Goal: Transaction & Acquisition: Purchase product/service

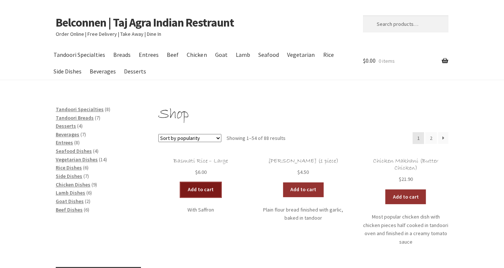
click at [208, 192] on link "Add to cart" at bounding box center [200, 189] width 41 height 15
click at [182, 189] on link "Add to cart" at bounding box center [179, 189] width 41 height 15
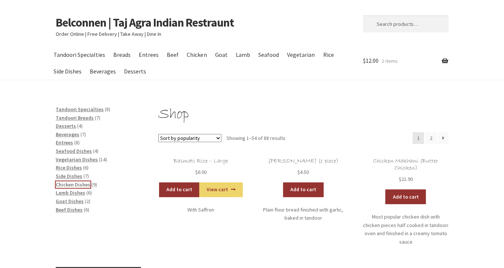
click at [84, 186] on span "Chicken Dishes" at bounding box center [73, 184] width 35 height 7
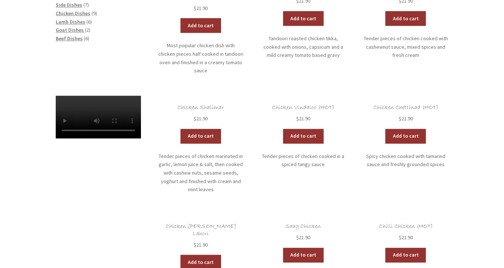
scroll to position [195, 0]
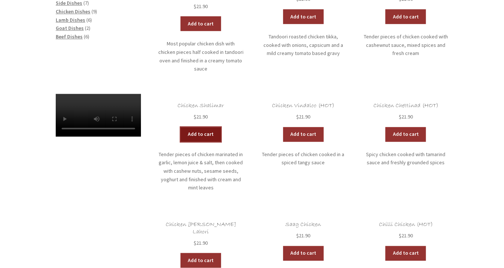
click at [209, 129] on link "Add to cart" at bounding box center [200, 134] width 41 height 15
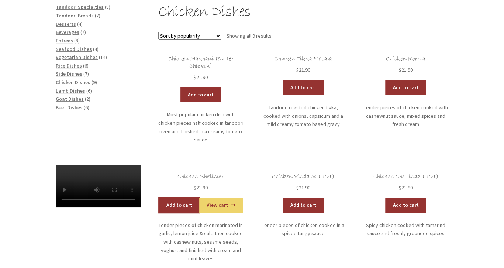
scroll to position [39, 0]
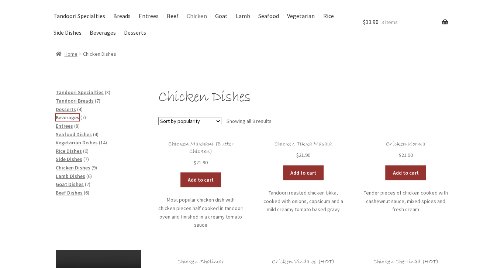
click at [71, 119] on span "Beverages" at bounding box center [68, 117] width 24 height 7
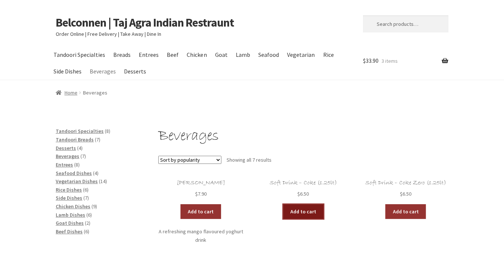
click at [303, 213] on link "Add to cart" at bounding box center [303, 211] width 41 height 15
click at [318, 212] on link "View cart" at bounding box center [323, 211] width 43 height 15
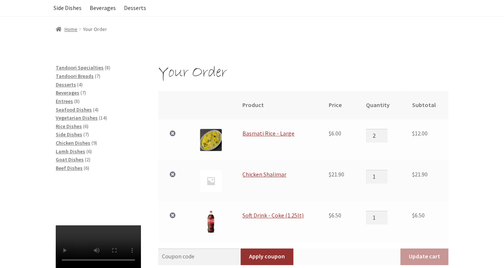
scroll to position [39, 0]
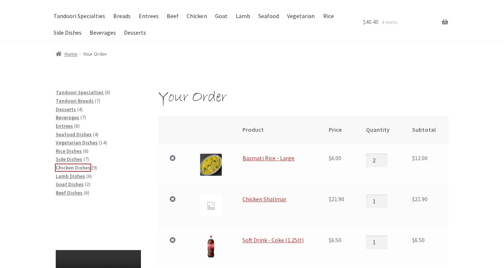
click at [74, 166] on span "Chicken Dishes" at bounding box center [73, 167] width 35 height 7
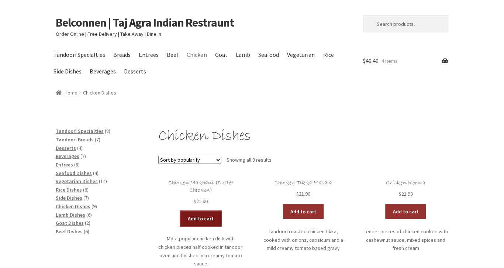
click at [197, 219] on link "Add to cart" at bounding box center [200, 218] width 41 height 15
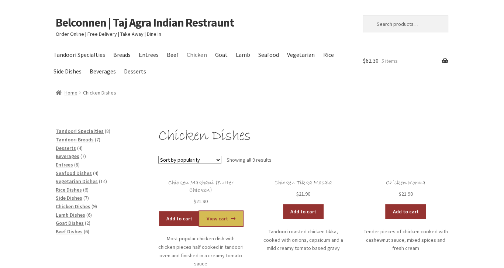
click at [227, 223] on link "View cart" at bounding box center [220, 218] width 43 height 15
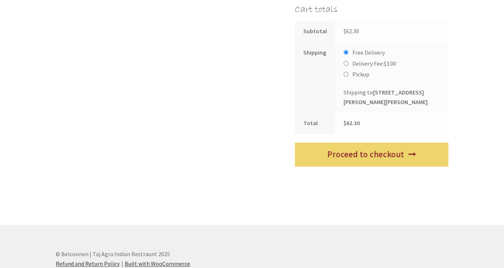
scroll to position [390, 0]
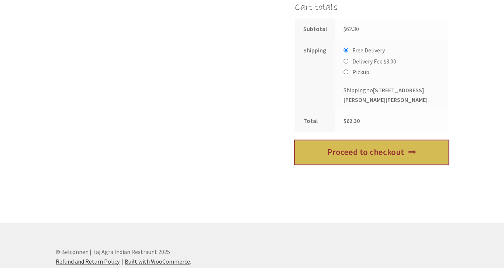
click at [329, 164] on link "Proceed to checkout" at bounding box center [372, 152] width 154 height 24
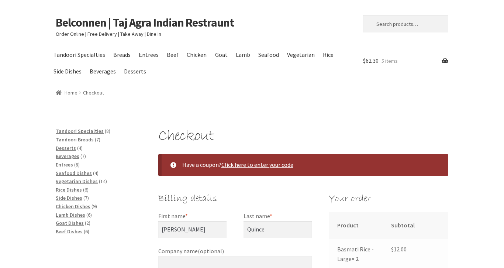
select select "ACT"
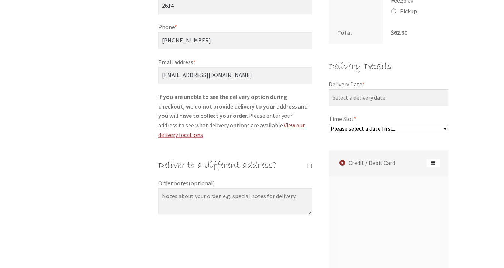
scroll to position [468, 0]
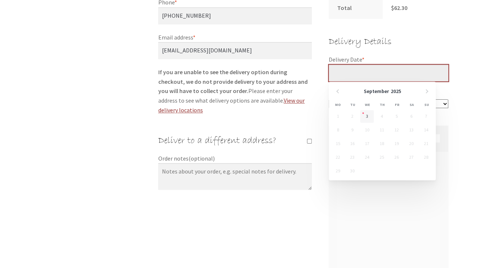
click at [370, 71] on input "Delivery Date *" at bounding box center [389, 73] width 120 height 17
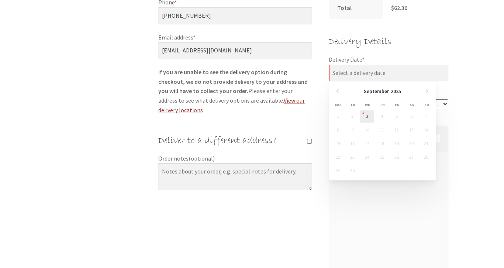
click at [365, 117] on link "3" at bounding box center [367, 116] width 14 height 13
type input "[DATE]"
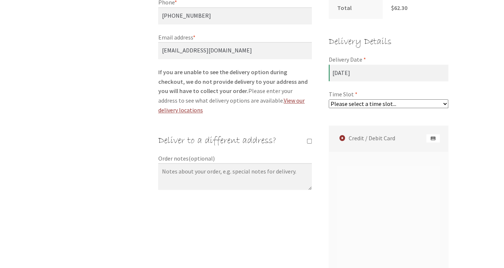
click at [329, 99] on select "Please select a time slot... 07:25 PM - 07:55 PM 07:55 PM - 08:25 PM 08:25 PM -…" at bounding box center [389, 103] width 120 height 9
select select "60c2ef62db861/3|0.00"
click option "07:25 PM - 07:55 PM" at bounding box center [0, 0] width 0 height 0
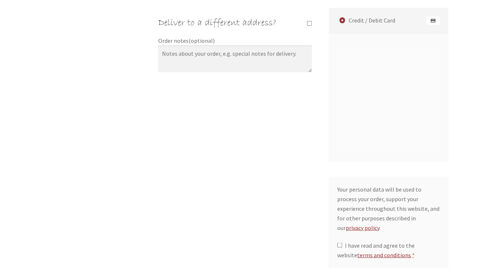
scroll to position [701, 0]
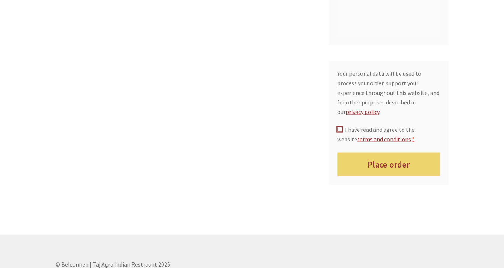
click at [341, 127] on input "I have read and agree to the website terms and conditions *" at bounding box center [339, 129] width 5 height 5
checkbox input "true"
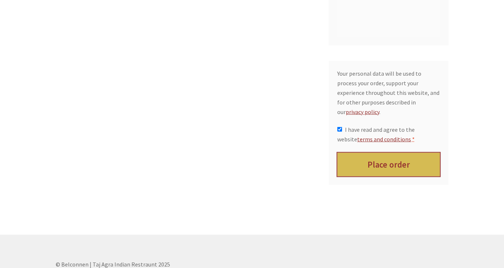
click at [361, 152] on button "Place order" at bounding box center [388, 164] width 103 height 24
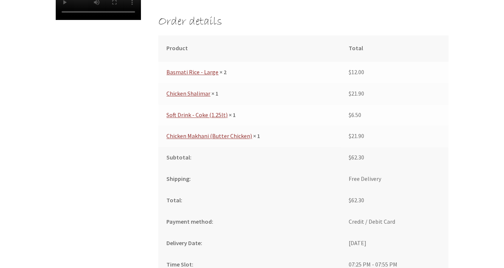
scroll to position [351, 0]
